Goal: Find specific page/section: Find specific page/section

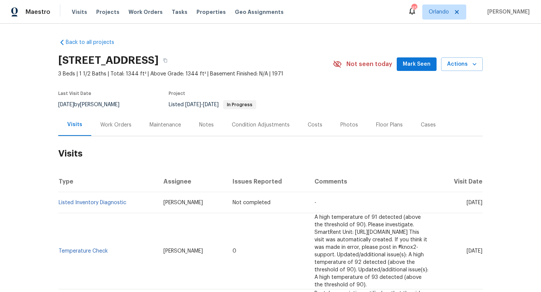
click at [103, 103] on div "[DATE] by [PERSON_NAME]" at bounding box center [93, 104] width 70 height 9
copy div "[DATE] by [PERSON_NAME]"
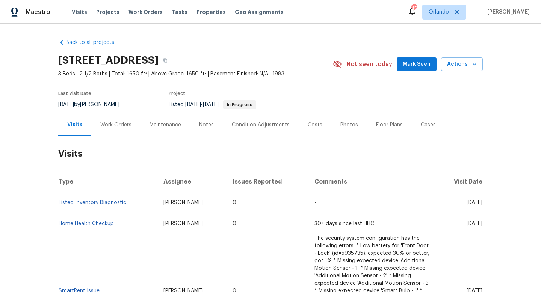
click at [107, 126] on div "Work Orders" at bounding box center [115, 125] width 31 height 8
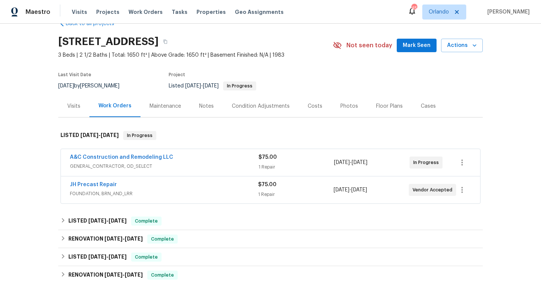
scroll to position [22, 0]
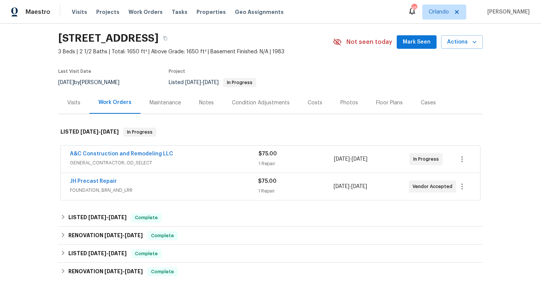
click at [215, 163] on span "GENERAL_CONTRACTOR, OD_SELECT" at bounding box center [164, 163] width 189 height 8
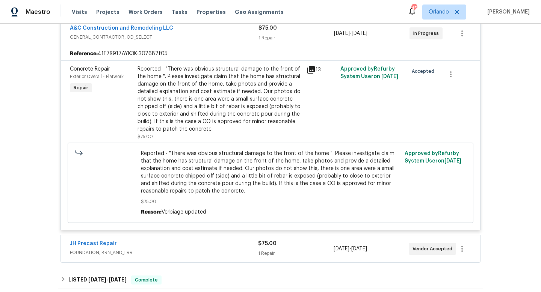
scroll to position [202, 0]
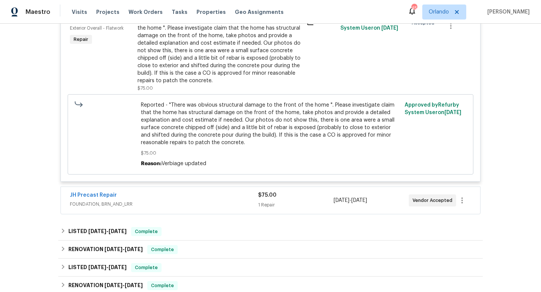
click at [195, 211] on div "JH Precast Repair FOUNDATION, BRN_AND_LRR $75.00 1 Repair 9/2/2025 - 9/4/2025 V…" at bounding box center [270, 200] width 419 height 27
click at [197, 203] on span "FOUNDATION, BRN_AND_LRR" at bounding box center [164, 205] width 188 height 8
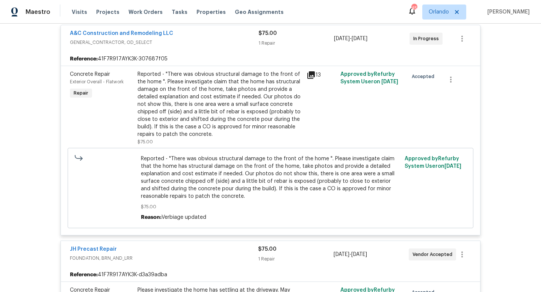
scroll to position [0, 0]
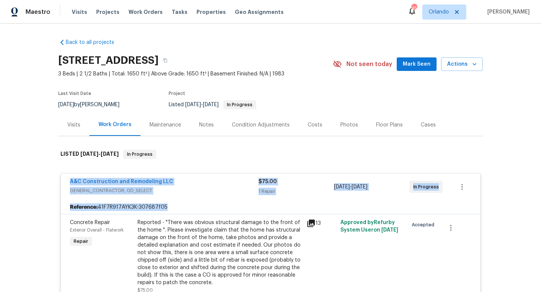
drag, startPoint x: 63, startPoint y: 177, endPoint x: 467, endPoint y: 214, distance: 405.3
click at [467, 214] on div "A&C Construction and Remodeling LLC GENERAL_CONTRACTOR, OD_SELECT $75.00 1 Repa…" at bounding box center [270, 278] width 420 height 211
copy div "A&C Construction and Remodeling LLC GENERAL_CONTRACTOR, OD_SELECT $75.00 1 Repa…"
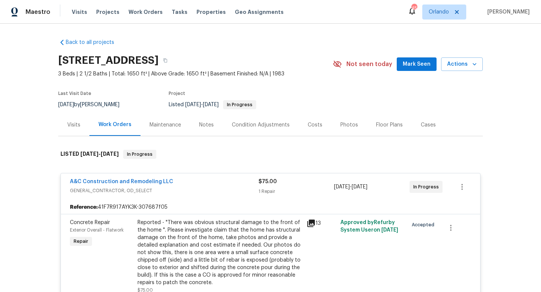
click at [35, 166] on div "Back to all projects 2157 E 154th St, Olathe, KS 66062 3 Beds | 2 1/2 Baths | T…" at bounding box center [270, 158] width 541 height 269
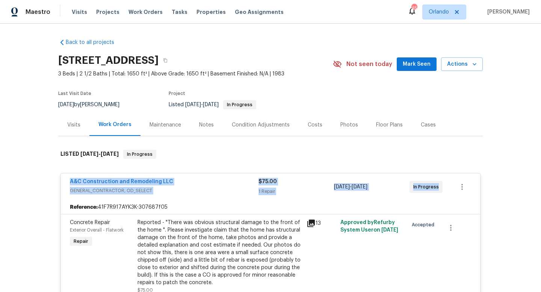
drag, startPoint x: 65, startPoint y: 179, endPoint x: 463, endPoint y: 193, distance: 397.4
click at [463, 193] on div "A&C Construction and Remodeling LLC GENERAL_CONTRACTOR, OD_SELECT $75.00 1 Repa…" at bounding box center [270, 187] width 419 height 27
copy div "A&C Construction and Remodeling LLC GENERAL_CONTRACTOR, OD_SELECT $75.00 1 Repa…"
click at [104, 106] on div "8/21/2025 by Joshua Beatty" at bounding box center [93, 104] width 70 height 9
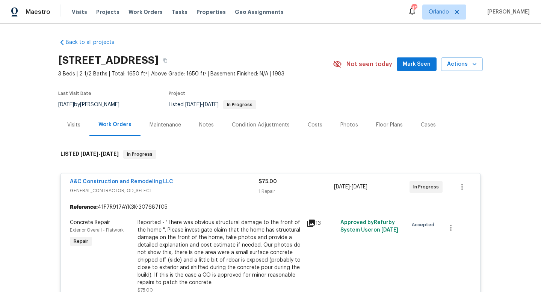
click at [104, 106] on div "8/21/2025 by Joshua Beatty" at bounding box center [93, 104] width 70 height 9
copy div "8/21/2025 by Joshua Beatty"
